Goal: Answer question/provide support: Share knowledge or assist other users

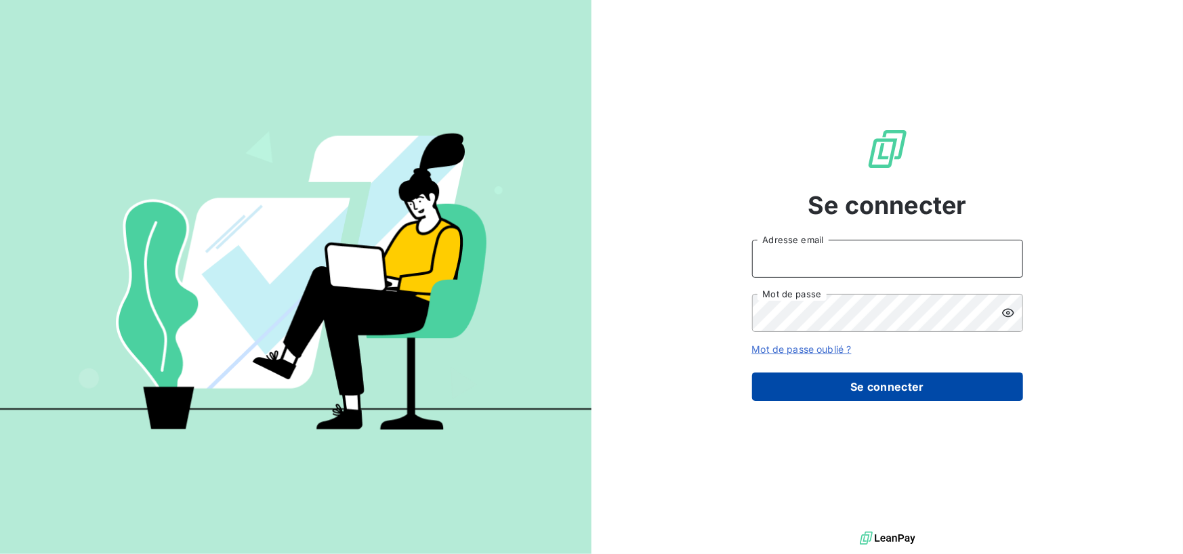
type input "[PERSON_NAME][EMAIL_ADDRESS][DOMAIN_NAME]"
click at [901, 396] on button "Se connecter" at bounding box center [887, 387] width 271 height 28
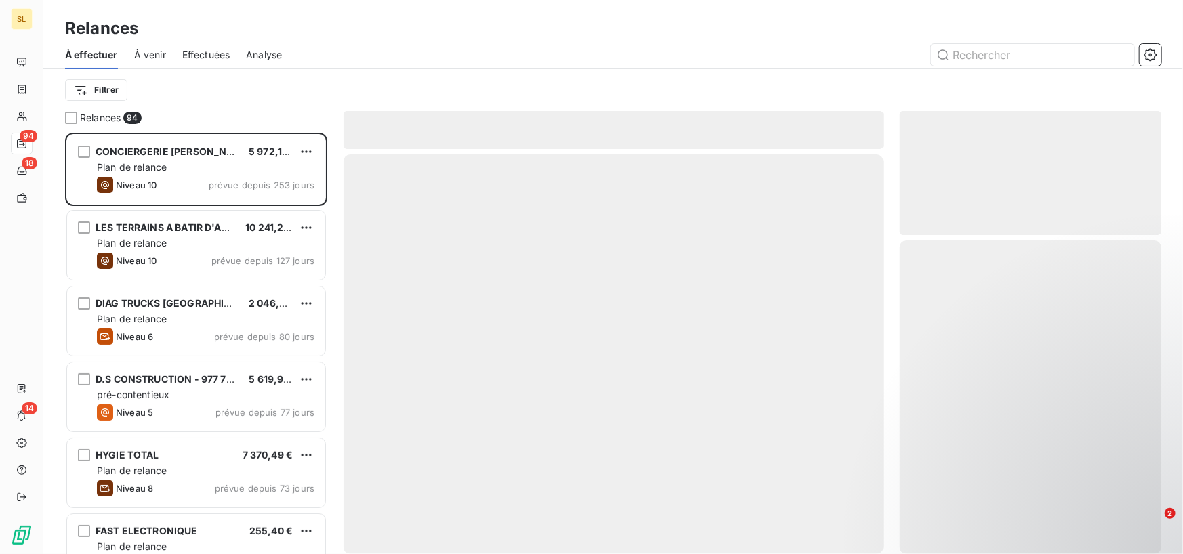
scroll to position [411, 251]
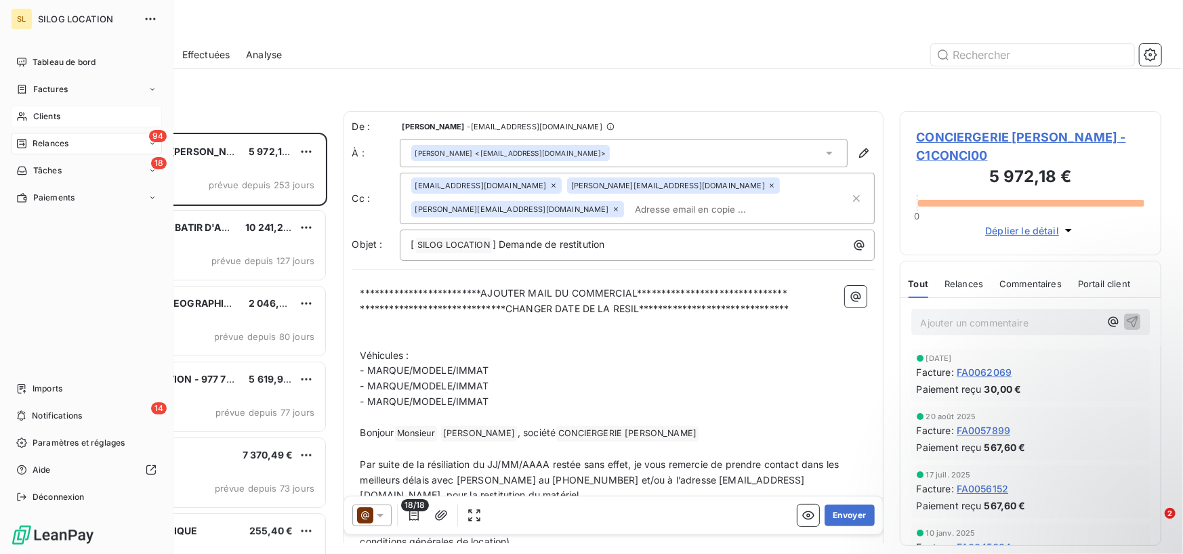
click at [26, 115] on icon at bounding box center [22, 116] width 12 height 11
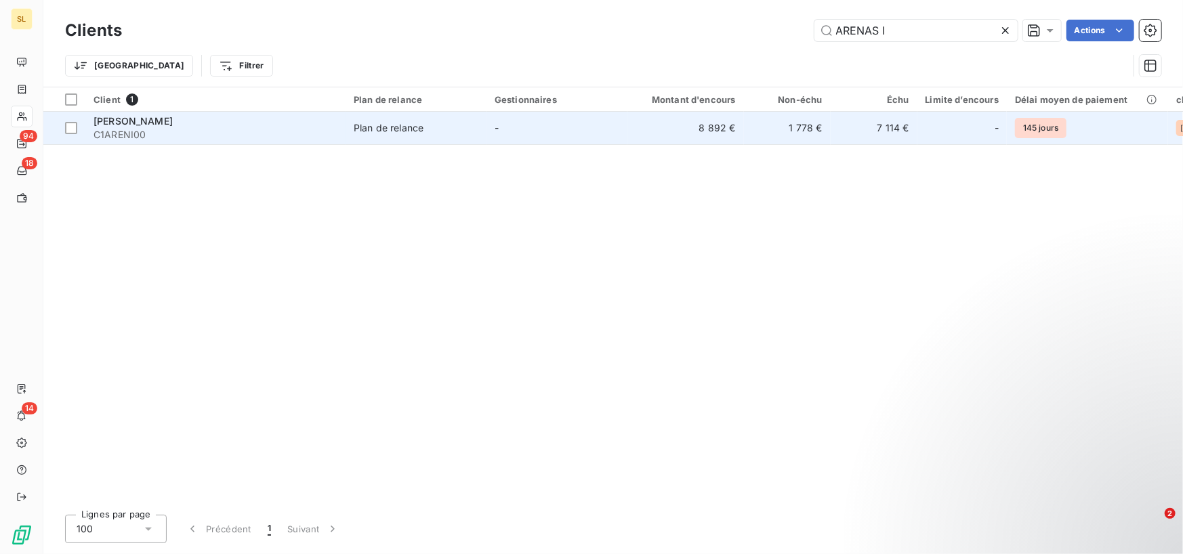
type input "ARENAS I"
click at [125, 121] on span "[PERSON_NAME]" at bounding box center [132, 121] width 79 height 12
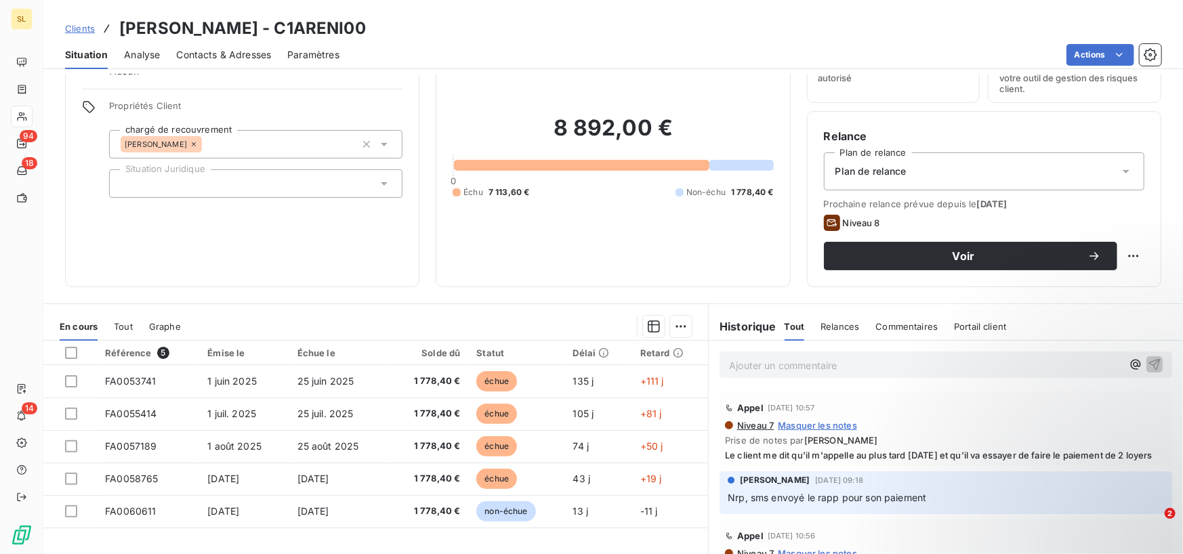
scroll to position [135, 0]
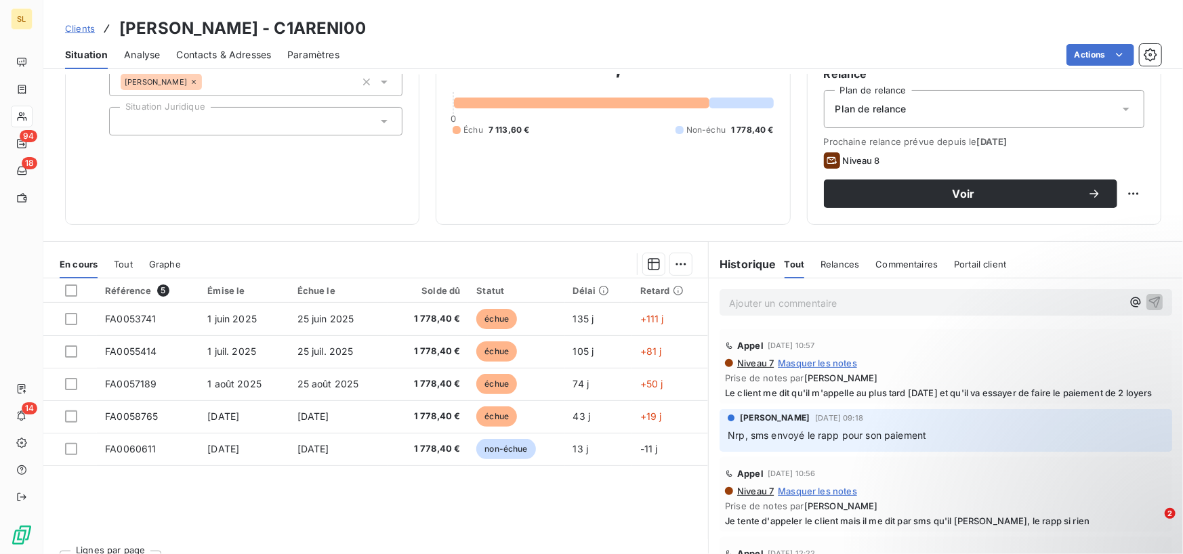
click at [740, 306] on p "Ajouter un commentaire ﻿" at bounding box center [925, 303] width 393 height 17
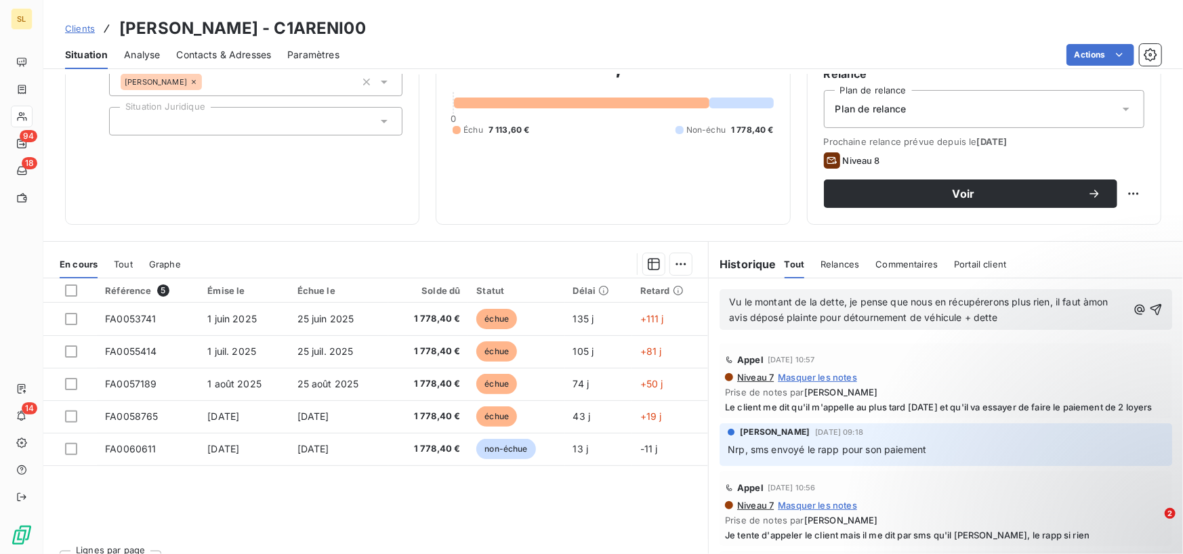
click at [729, 303] on span "Vu le montant de la dette, je pense que nous en récupérerons plus rien, il faut…" at bounding box center [920, 309] width 382 height 27
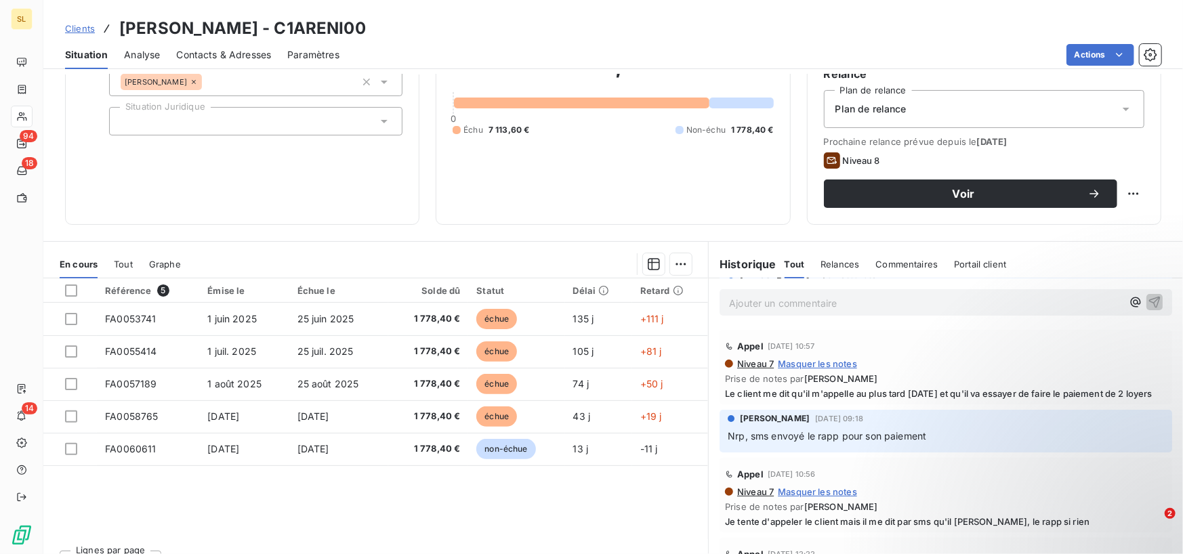
scroll to position [0, 0]
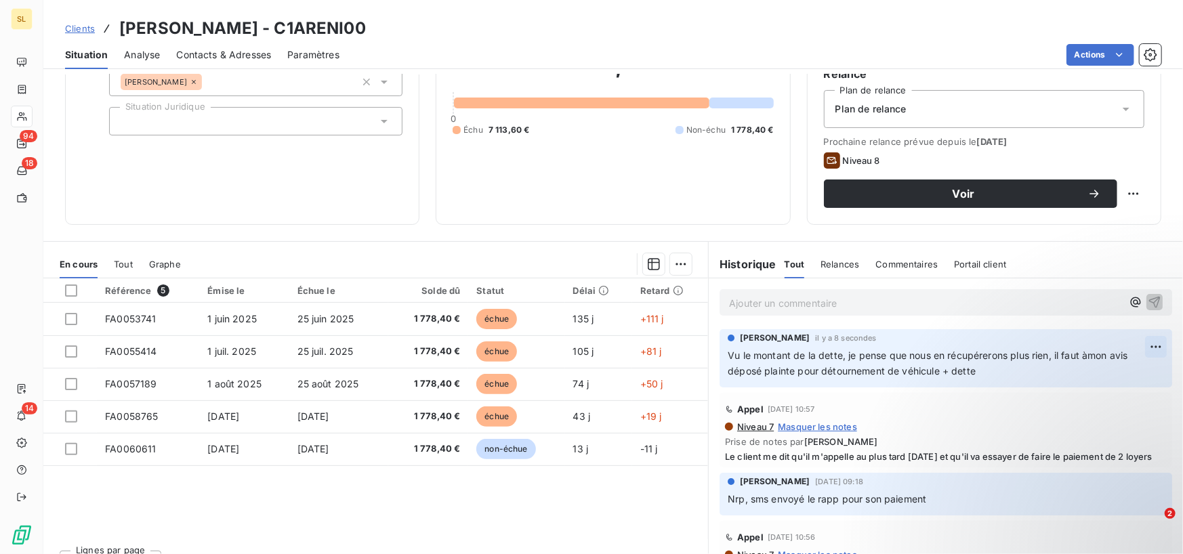
click at [1140, 345] on html "SL 94 18 14 Clients [PERSON_NAME] - C1ARENI00 Situation Analyse Contacts & Adre…" at bounding box center [591, 277] width 1183 height 554
click at [969, 375] on html "SL 94 18 14 Clients [PERSON_NAME] - C1ARENI00 Situation Analyse Contacts & Adre…" at bounding box center [591, 277] width 1183 height 554
click at [1010, 347] on div "Vu le montant de la dette, je pense que nous en récupérerons plus rien, il faut…" at bounding box center [945, 363] width 436 height 33
click at [925, 360] on span "Vu le montant de la dette, je pense que nous en récupérerons plus rien, il faut…" at bounding box center [928, 362] width 403 height 27
drag, startPoint x: 936, startPoint y: 356, endPoint x: 1062, endPoint y: 365, distance: 126.3
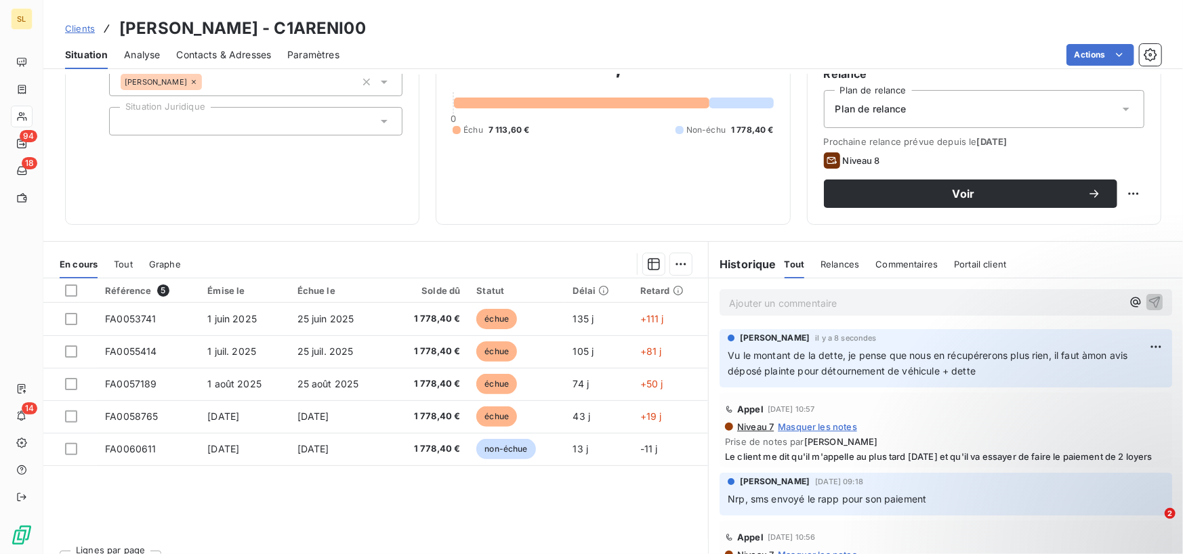
click at [1062, 365] on p "Vu le montant de la dette, je pense que nous en récupérerons plus rien, il faut…" at bounding box center [945, 363] width 436 height 31
click at [1131, 347] on html "SL 94 18 14 Clients [PERSON_NAME] - C1ARENI00 Situation Analyse Contacts & Adre…" at bounding box center [591, 277] width 1183 height 554
click at [1107, 373] on div "Editer" at bounding box center [1103, 377] width 76 height 22
click at [938, 354] on span "Vu le montant de la dette, je pense que nous en récupérerons plus rien, il faut…" at bounding box center [928, 362] width 403 height 27
click at [1087, 358] on span "Vu le montant de la dette, je pense que nous ne récupérerons plus rien, il faut…" at bounding box center [928, 362] width 403 height 27
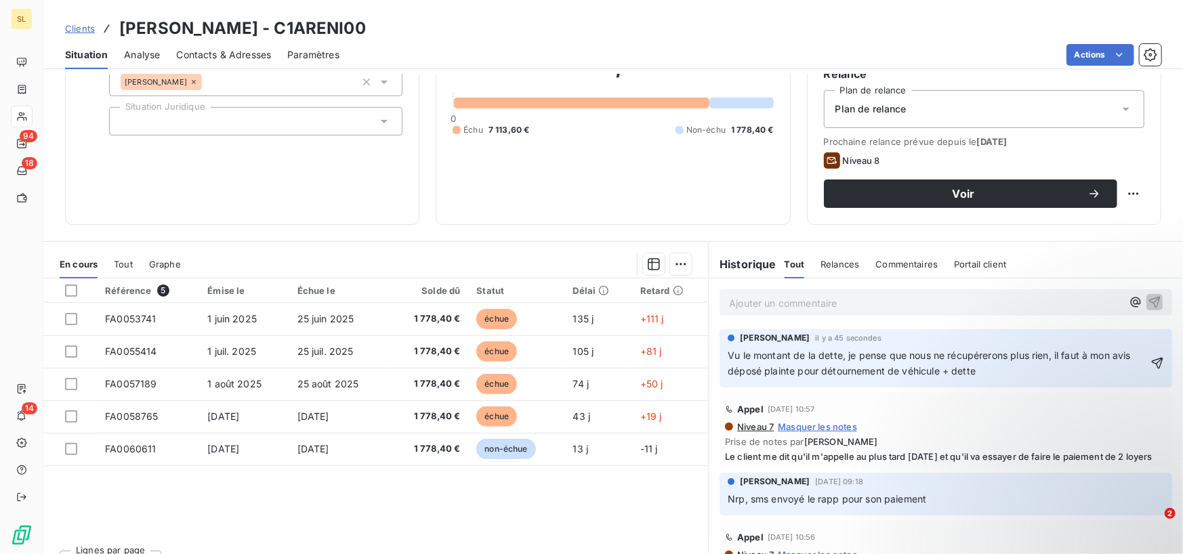
click at [1011, 370] on p "Vu le montant de la dette, je pense que nous ne récupérerons plus rien, il faut…" at bounding box center [937, 363] width 420 height 31
click at [1050, 356] on span "Vu le montant de la dette, je pense que nous ne récupérerons plus rien, il faut…" at bounding box center [930, 362] width 406 height 27
click at [1130, 345] on html "SL 94 18 14 Clients [PERSON_NAME] - C1ARENI00 Situation Analyse Contacts & Adre…" at bounding box center [591, 277] width 1183 height 554
click at [1091, 380] on div "Editer" at bounding box center [1103, 377] width 76 height 22
click at [727, 358] on span "Vu le montant de la dette, je pense que nous ne récupérerons plus rien, il faut…" at bounding box center [930, 362] width 406 height 27
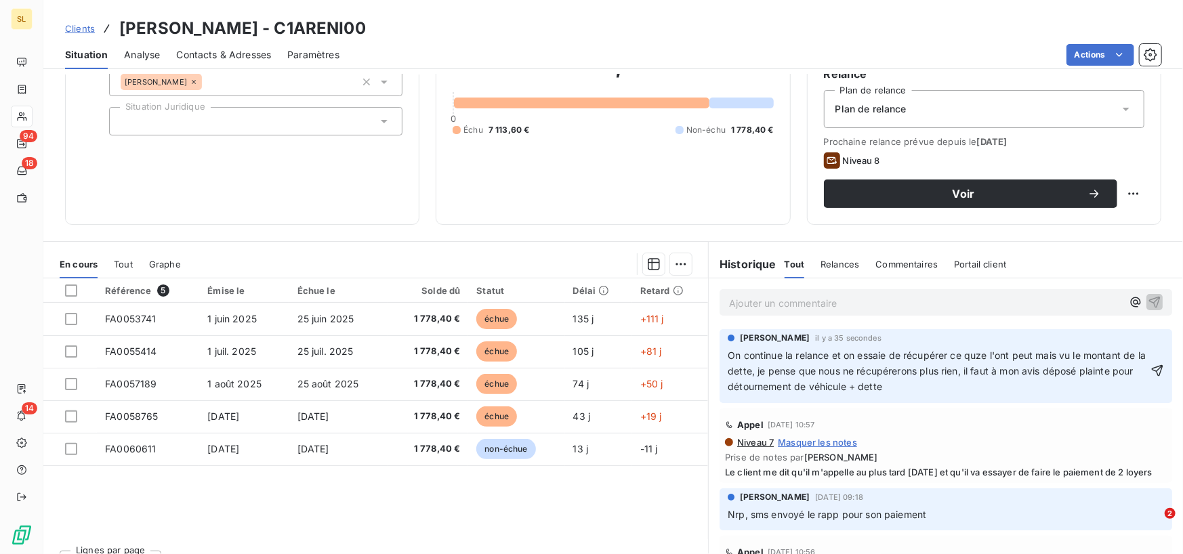
click at [941, 364] on p "On continue la relance et on essaie de récupérer ce quze l'ont peut mais vu le …" at bounding box center [937, 371] width 420 height 47
drag, startPoint x: 977, startPoint y: 371, endPoint x: 838, endPoint y: 373, distance: 138.9
click at [838, 373] on span "On continue la relance et on essaie de récupérer ce quze l'ont peut mais vu le …" at bounding box center [937, 370] width 421 height 43
click at [909, 372] on span "On continue la relance et on essaie de récupérer ce quze l'ont peut mais vu le …" at bounding box center [937, 370] width 421 height 43
click at [1150, 369] on icon "button" at bounding box center [1157, 371] width 14 height 14
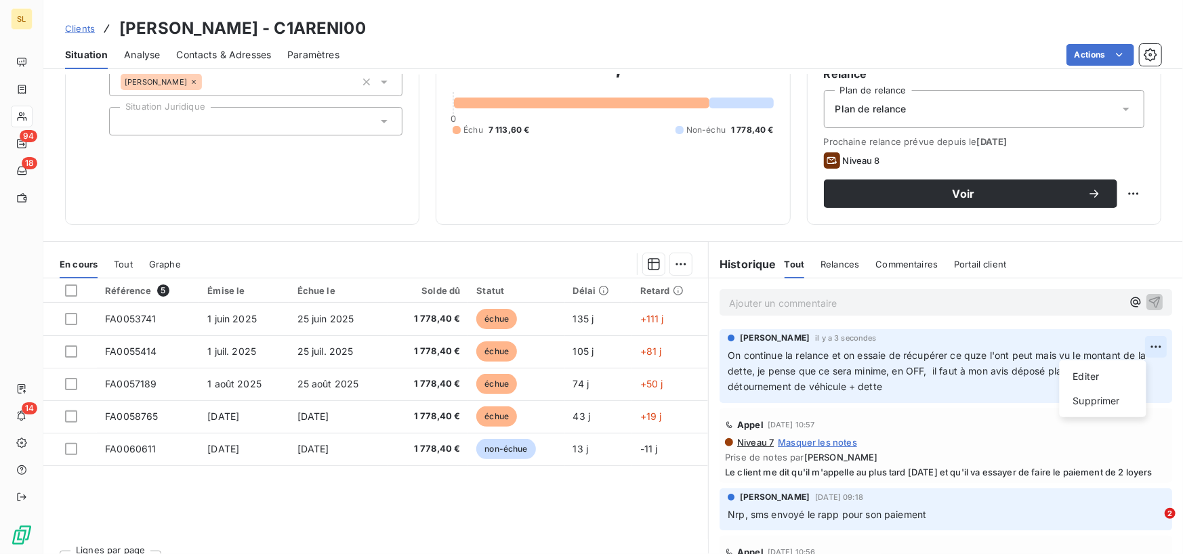
click at [1135, 340] on html "SL 94 18 14 Clients [PERSON_NAME] - C1ARENI00 Situation Analyse Contacts & Adre…" at bounding box center [591, 277] width 1183 height 554
click at [1103, 371] on div "Editer" at bounding box center [1103, 377] width 76 height 22
click at [719, 354] on div "[PERSON_NAME] il y a 5 secondes On continue la relance et on essaie de récupére…" at bounding box center [945, 366] width 452 height 74
click at [730, 354] on span "On continue la relance et on essaie de récupérer ce quze l'ont peut mais vu le …" at bounding box center [937, 370] width 421 height 43
click at [727, 351] on span "On continue la relance et on essaie de récupérer ce quze l'ont peut mais vu le …" at bounding box center [937, 370] width 421 height 43
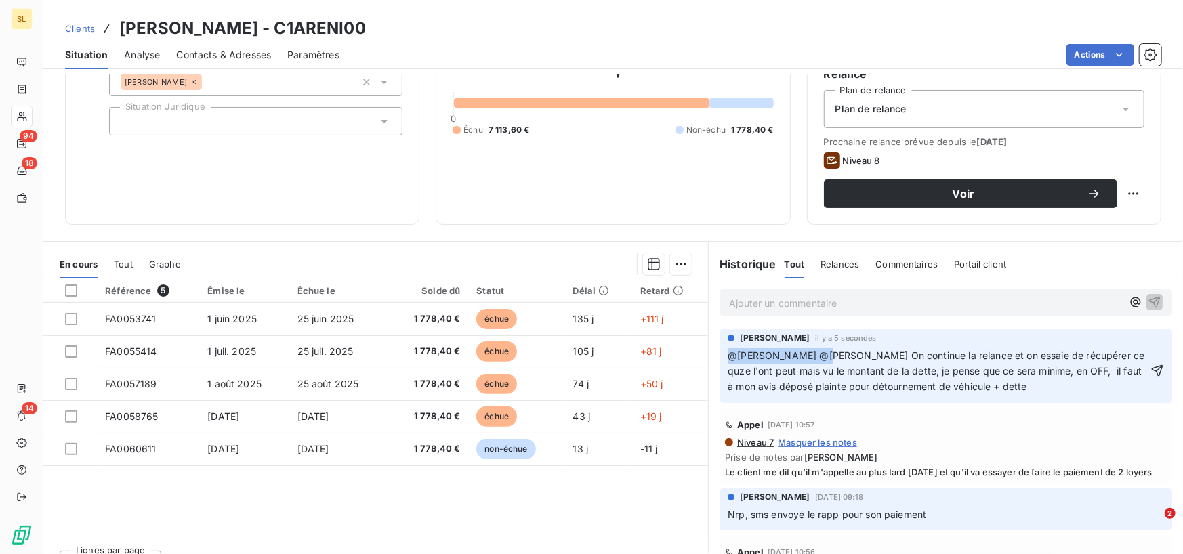
drag, startPoint x: 820, startPoint y: 357, endPoint x: 715, endPoint y: 349, distance: 104.6
click at [719, 349] on div "[PERSON_NAME] il y a 5 secondes @[PERSON_NAME] @[PERSON_NAME] On continue la re…" at bounding box center [945, 366] width 452 height 74
click at [727, 352] on span "On continue la relance et on essaie de récupérer ce quze l'ont peut mais vu le …" at bounding box center [937, 370] width 421 height 43
click at [1150, 373] on icon "button" at bounding box center [1157, 371] width 14 height 14
click at [1134, 349] on html "SL 94 18 14 Clients [PERSON_NAME] - C1ARENI00 Situation Analyse Contacts & Adre…" at bounding box center [591, 277] width 1183 height 554
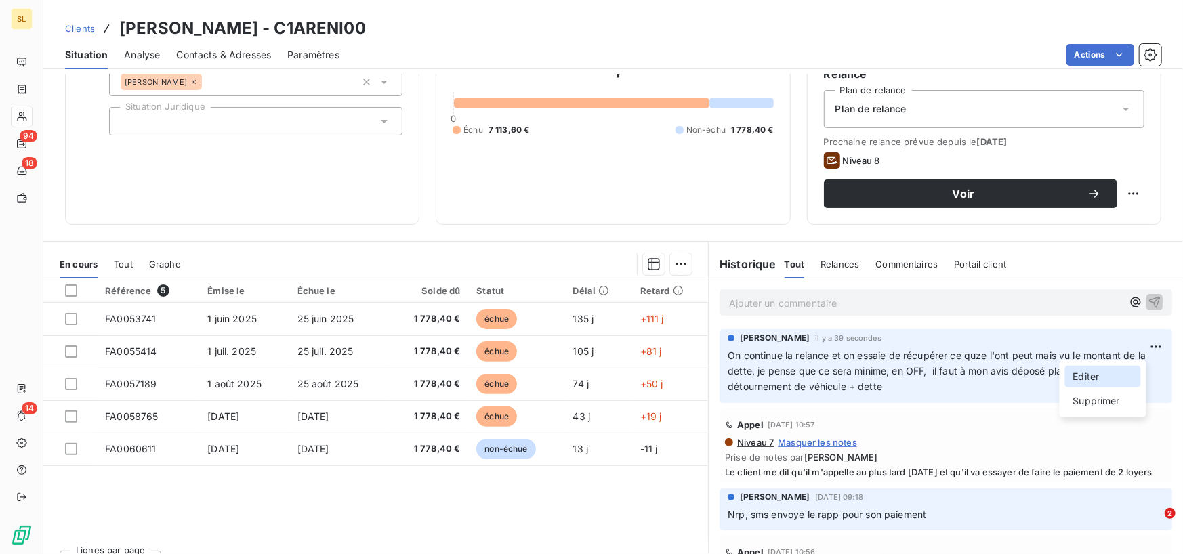
click at [1119, 378] on div "Editer" at bounding box center [1103, 377] width 76 height 22
click at [979, 354] on span "On continue la relance et on essaie de récupérer ce quze l'ont peut mais vu le …" at bounding box center [937, 370] width 421 height 43
click at [1002, 354] on span "On continue la relance et on essaie de récupérer ce que l'ont peut mais vu le m…" at bounding box center [934, 370] width 415 height 43
click at [1151, 368] on icon "button" at bounding box center [1157, 371] width 12 height 12
click at [1137, 349] on html "SL 94 18 14 Clients [PERSON_NAME] - C1ARENI00 Situation Analyse Contacts & Adre…" at bounding box center [591, 277] width 1183 height 554
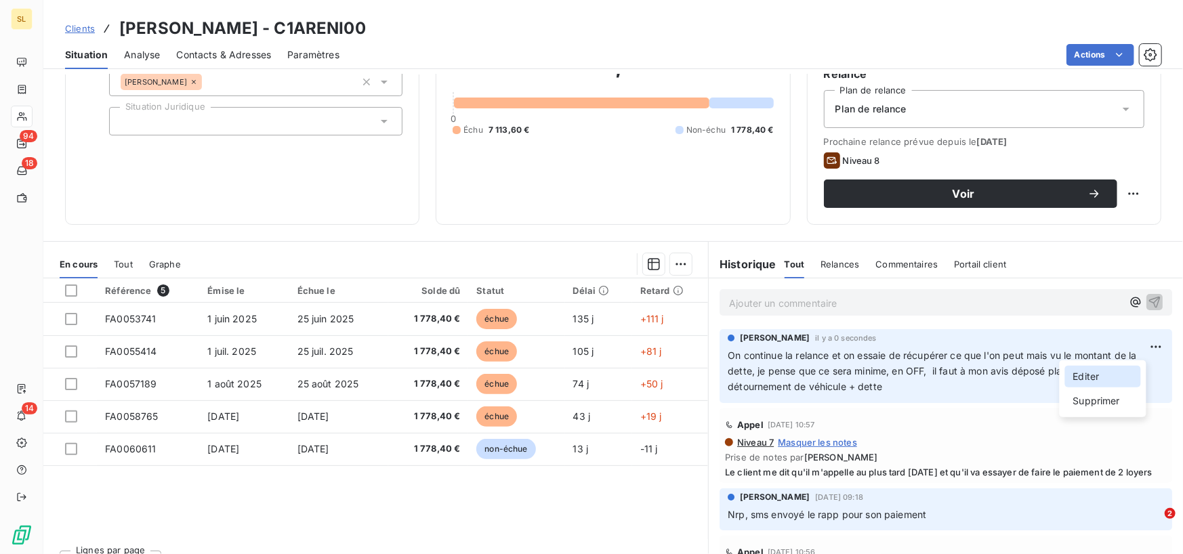
click at [1103, 378] on div "Editer" at bounding box center [1103, 377] width 76 height 22
click at [1051, 372] on span "On continue la relance et on essaie de récupérer ce que l'on peut mais vu le mo…" at bounding box center [933, 370] width 412 height 43
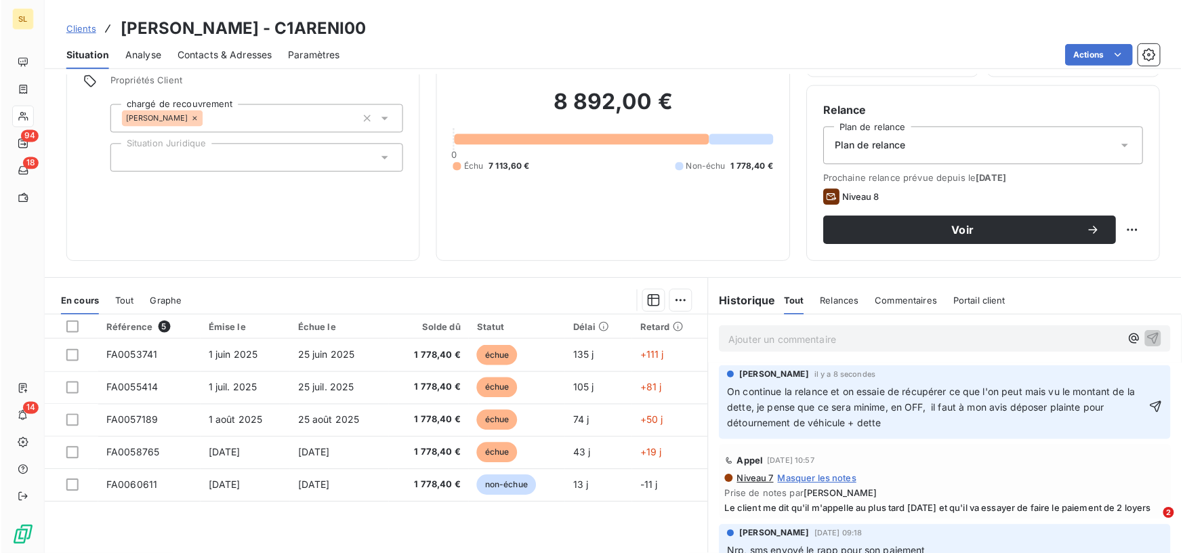
scroll to position [68, 0]
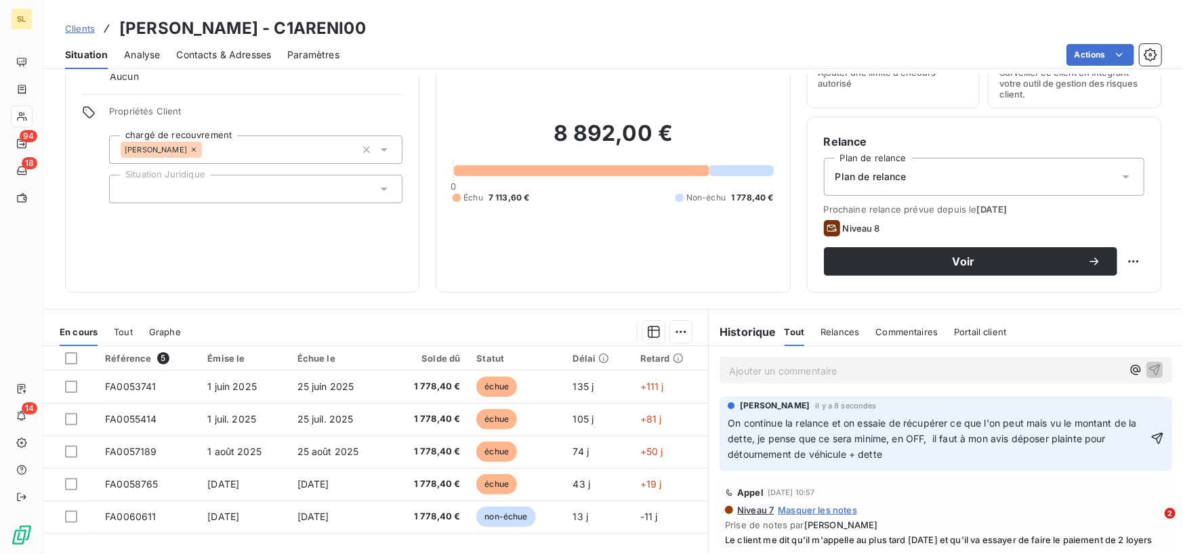
click at [898, 500] on div "Appel [DATE] 10:57" at bounding box center [946, 493] width 442 height 22
click at [1151, 438] on icon "button" at bounding box center [1157, 439] width 12 height 12
